Goal: Connect with others: Participate in discussion

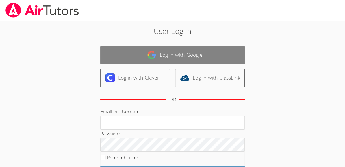
click at [139, 54] on link "Log in with Google" at bounding box center [172, 55] width 144 height 18
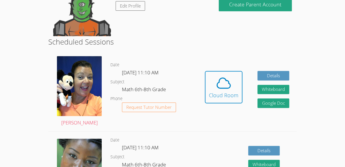
scroll to position [115, 0]
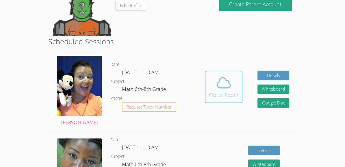
click at [215, 83] on icon at bounding box center [223, 82] width 16 height 16
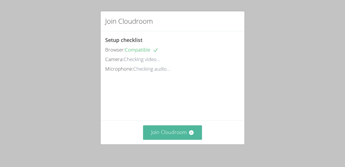
click at [167, 137] on button "Join Cloudroom" at bounding box center [172, 132] width 59 height 14
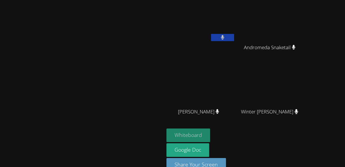
click at [210, 136] on button "Whiteboard" at bounding box center [188, 135] width 44 height 14
click at [234, 38] on button at bounding box center [222, 37] width 23 height 7
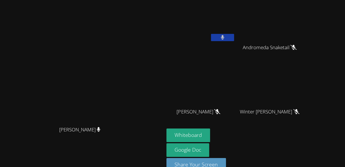
click at [234, 40] on button at bounding box center [222, 37] width 23 height 7
